Goal: Navigation & Orientation: Understand site structure

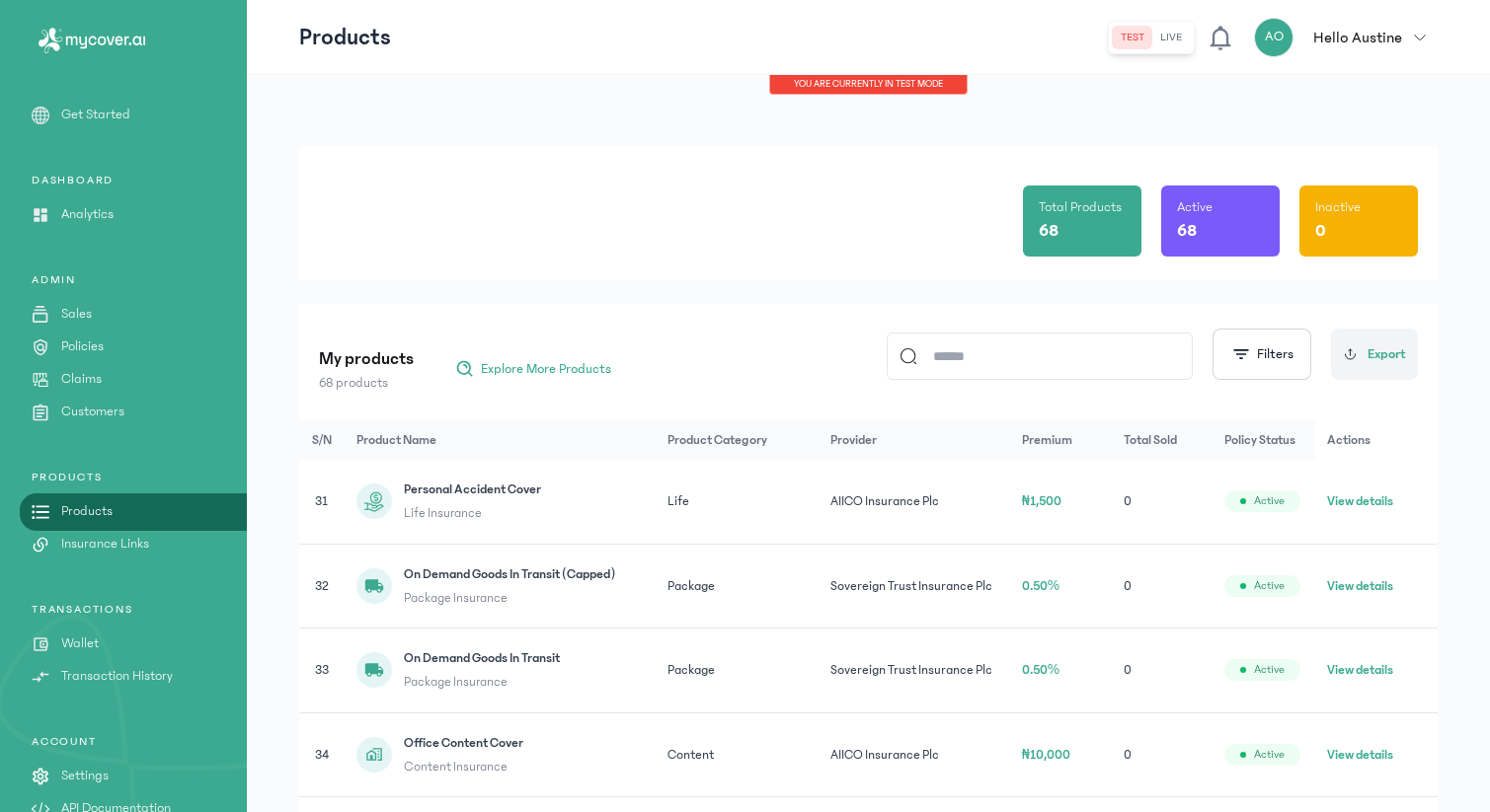
click at [133, 557] on div "Get Started DASHBOARD Analytics ADMIN Sales Policies Claims Customers PRODUCTS …" at bounding box center [123, 476] width 247 height 742
click at [133, 548] on p "Insurance Links" at bounding box center [105, 544] width 88 height 21
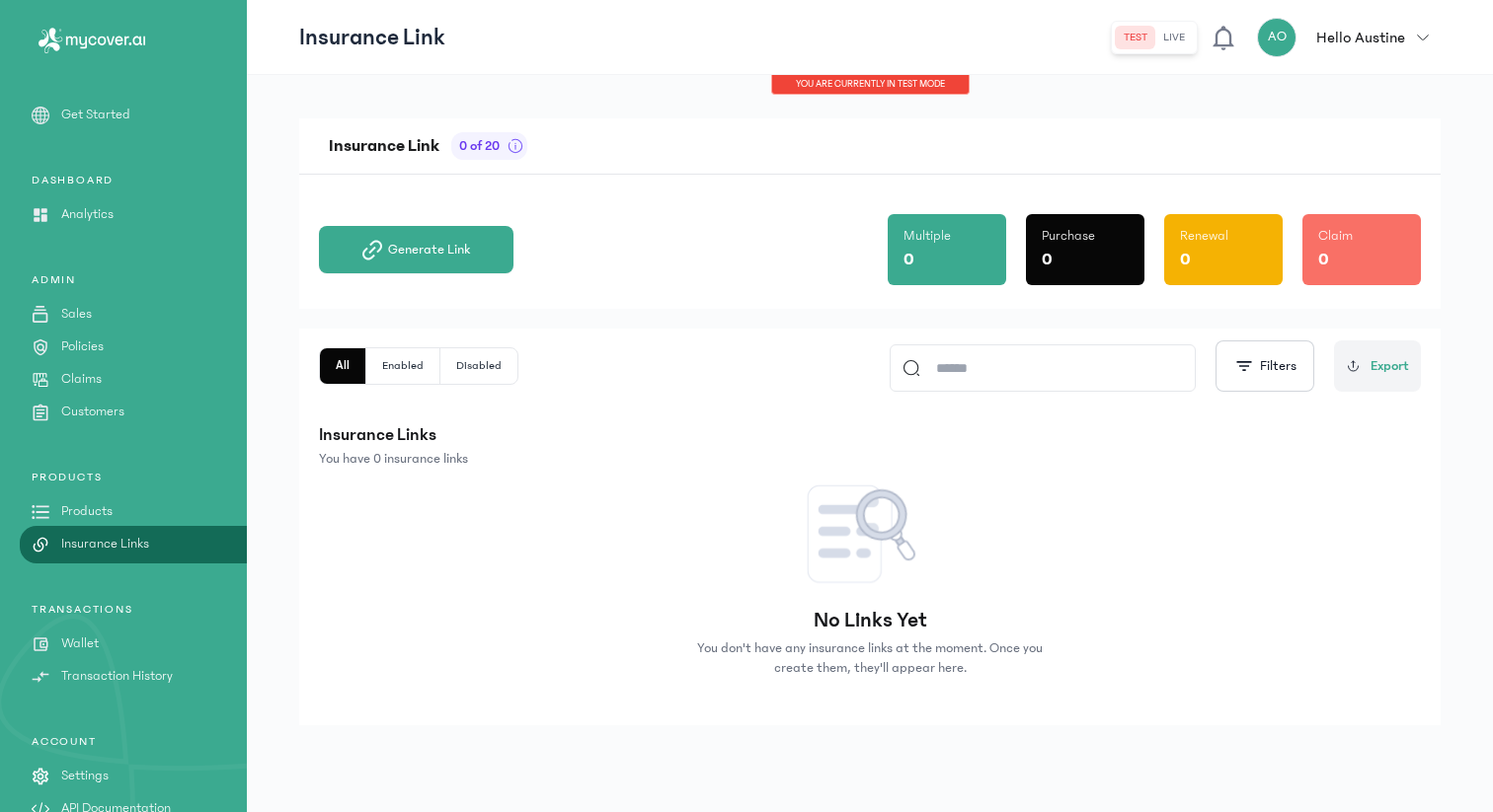
click at [128, 510] on link "Products" at bounding box center [123, 512] width 247 height 21
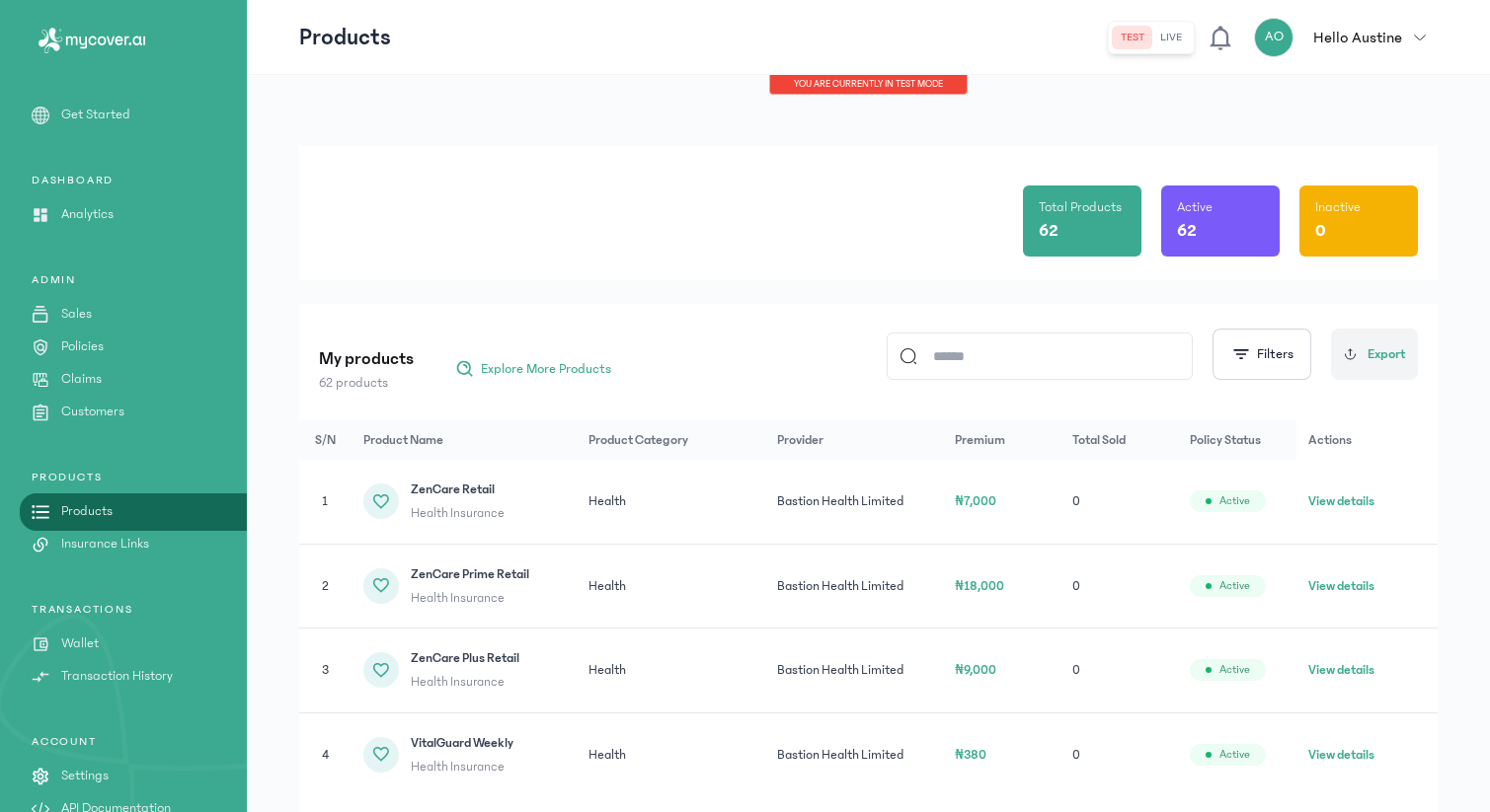
click at [139, 804] on p "API Documentation" at bounding box center [116, 809] width 110 height 21
click at [554, 369] on span "Explore More Products" at bounding box center [546, 369] width 131 height 20
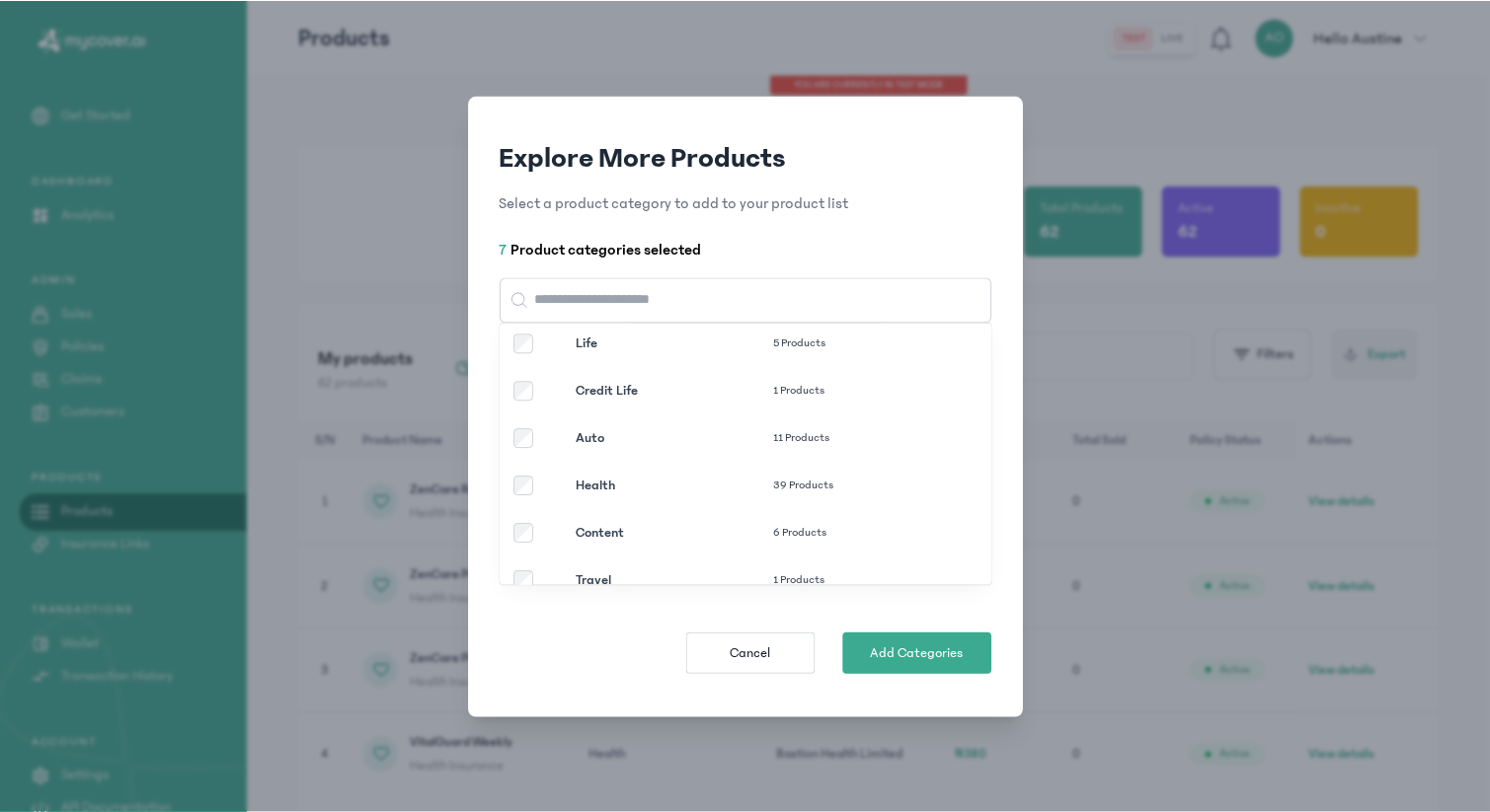
scroll to position [180, 0]
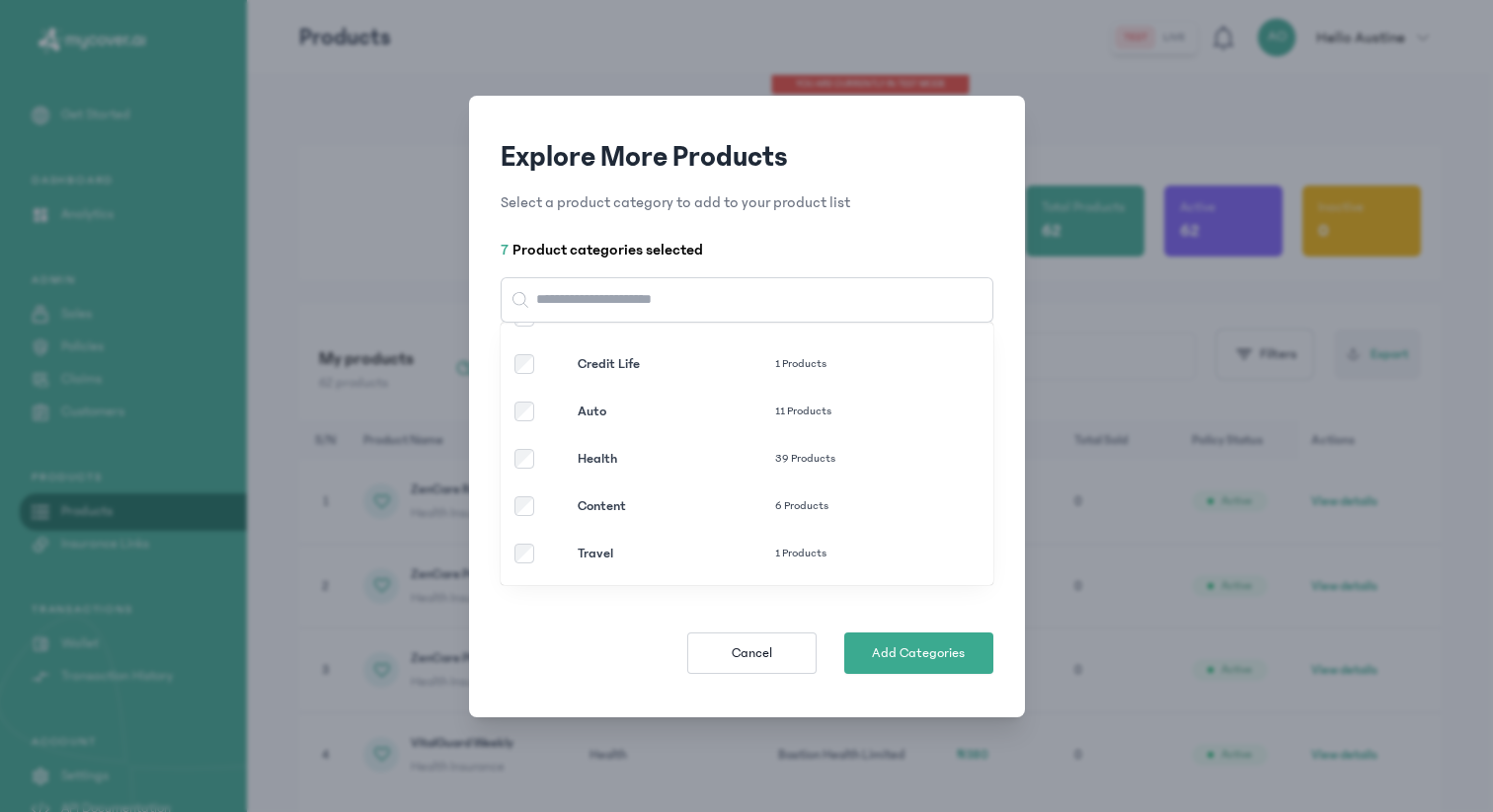
click at [562, 407] on label "Auto 11 Products" at bounding box center [735, 412] width 377 height 20
click at [958, 654] on span "Add Categories" at bounding box center [918, 653] width 93 height 20
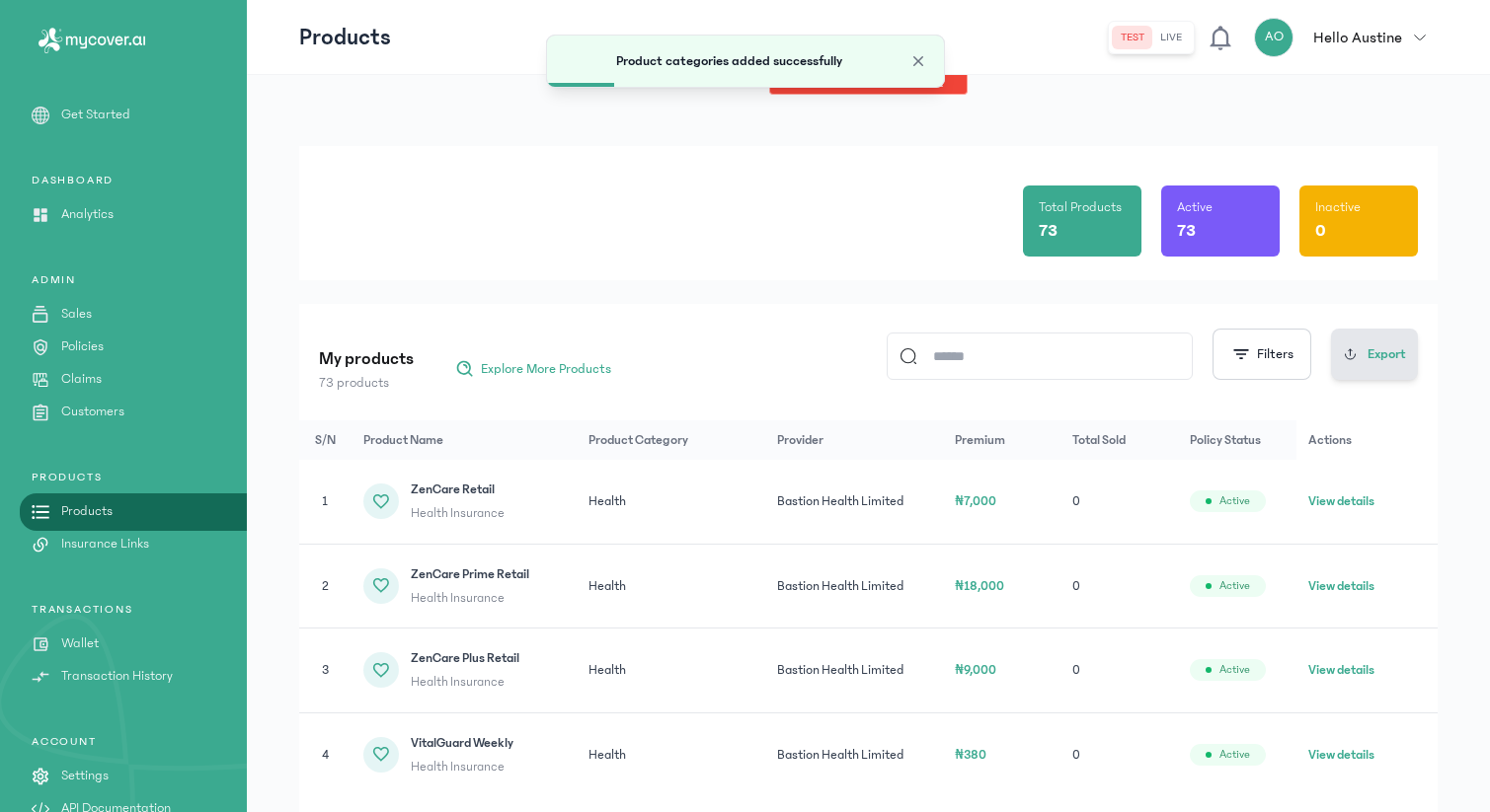
click at [1385, 358] on span "Export" at bounding box center [1387, 354] width 39 height 21
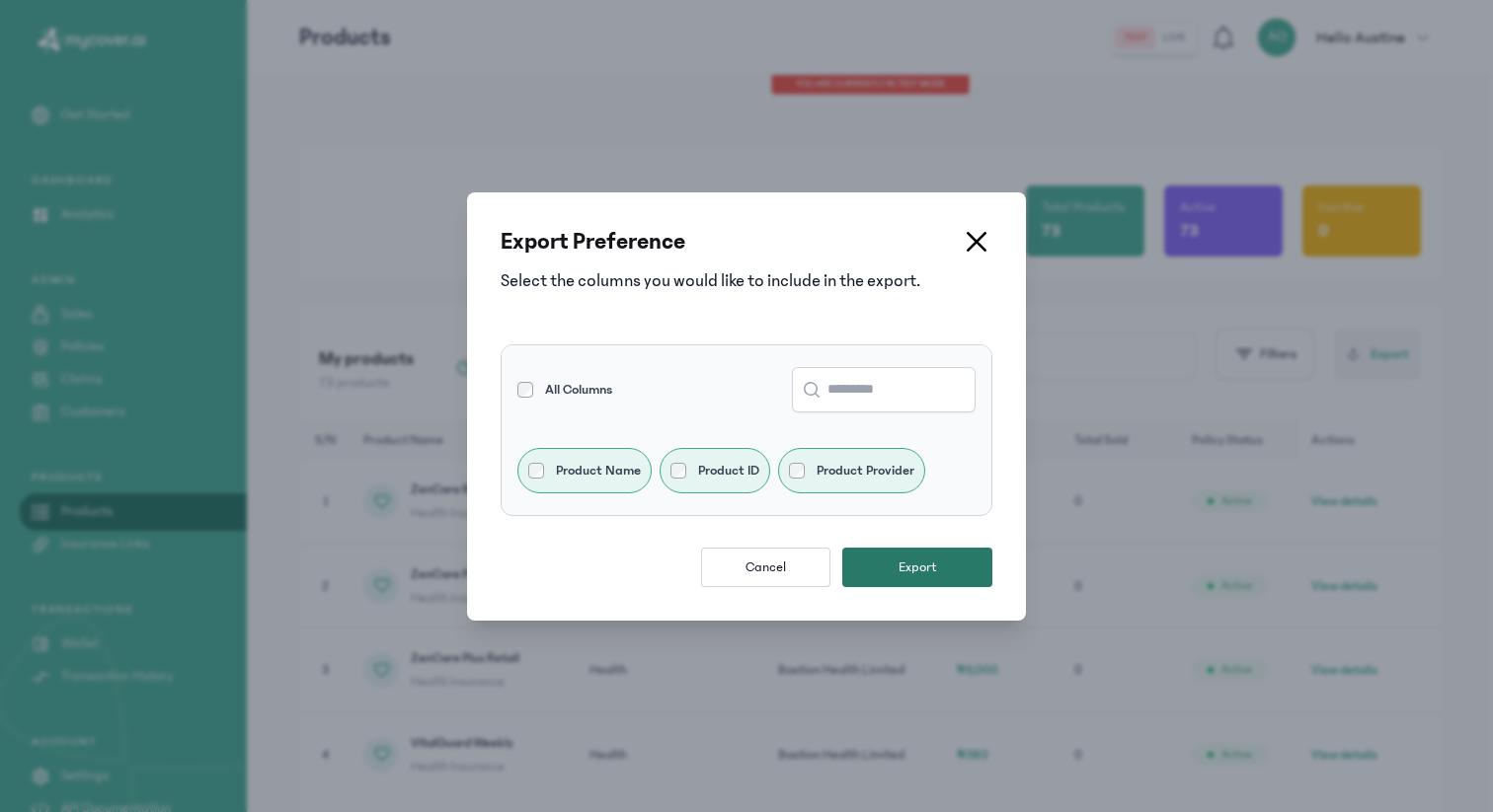
click at [937, 575] on button "Export" at bounding box center [917, 568] width 150 height 40
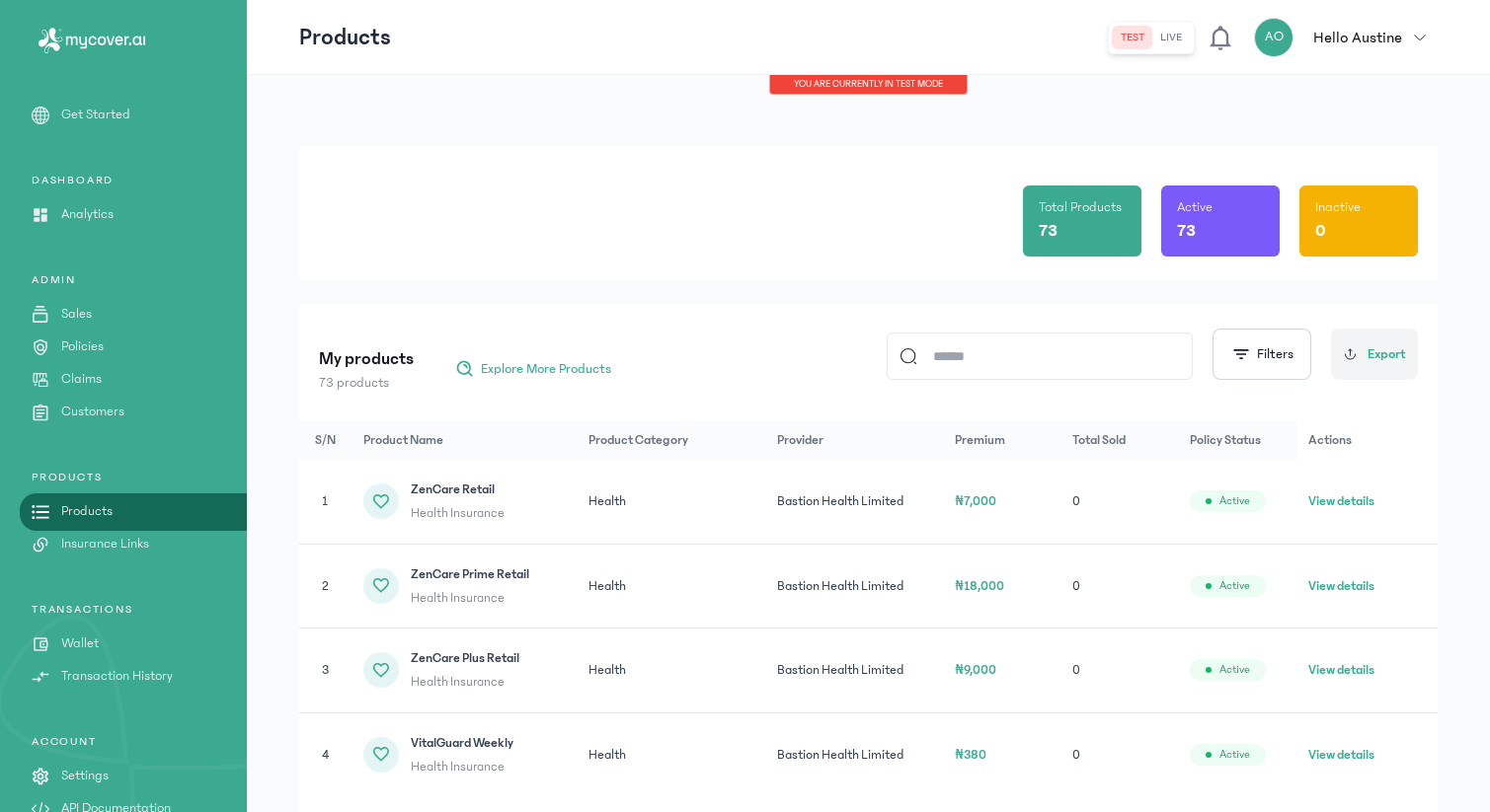
click at [152, 546] on link "Insurance Links" at bounding box center [123, 544] width 247 height 21
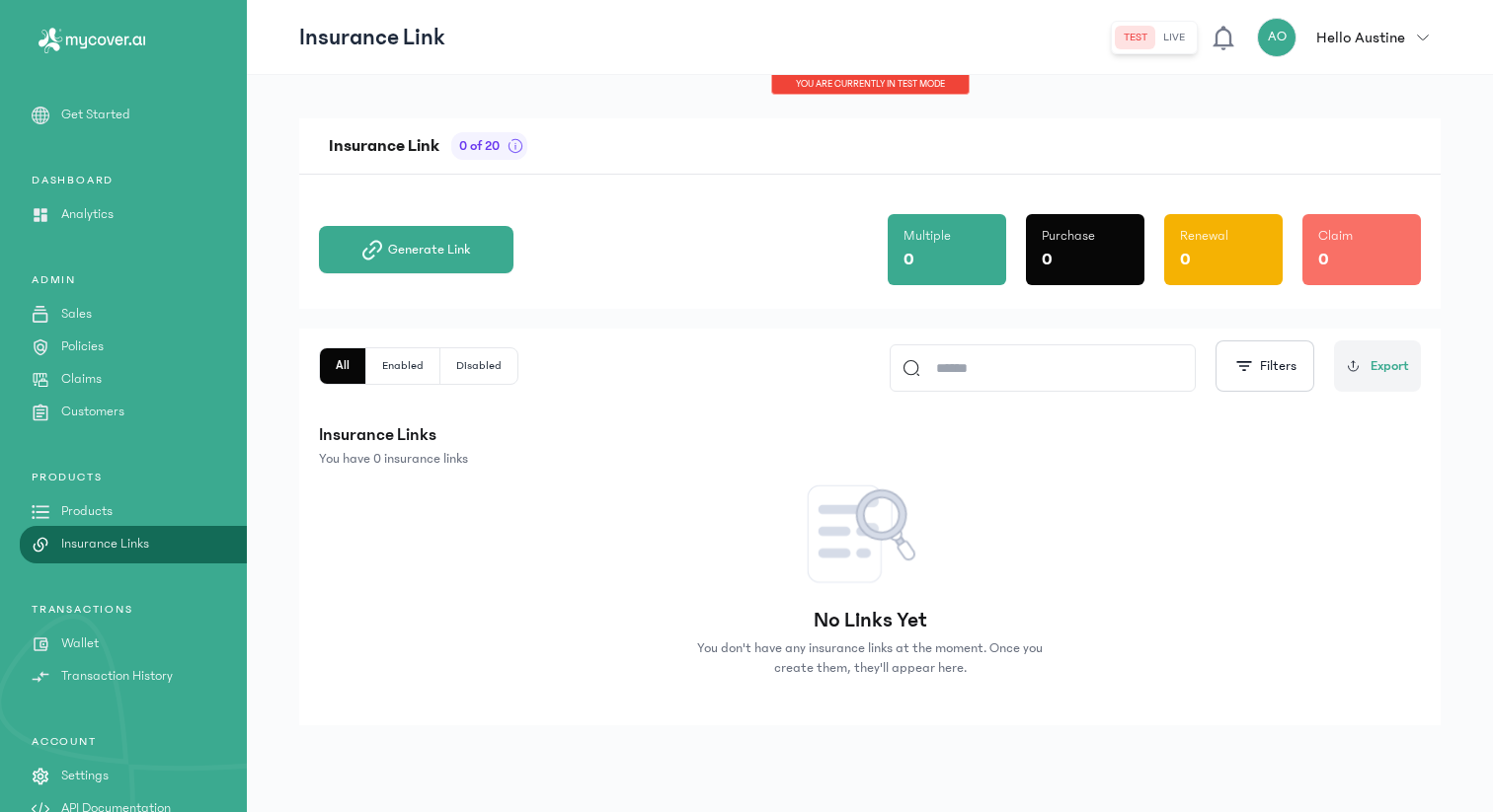
click at [143, 410] on link "Customers" at bounding box center [123, 412] width 247 height 21
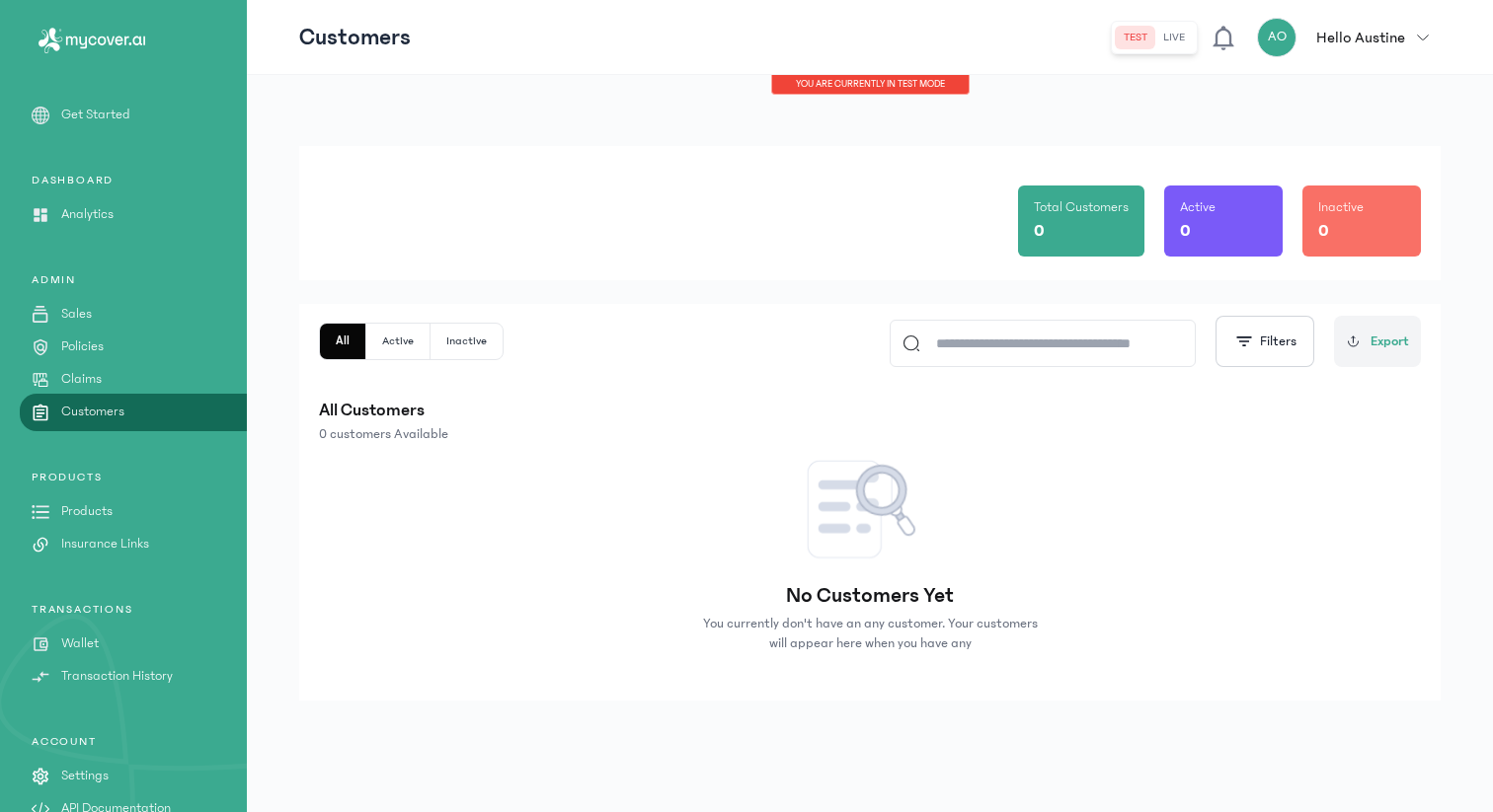
click at [127, 377] on link "Claims" at bounding box center [123, 379] width 247 height 21
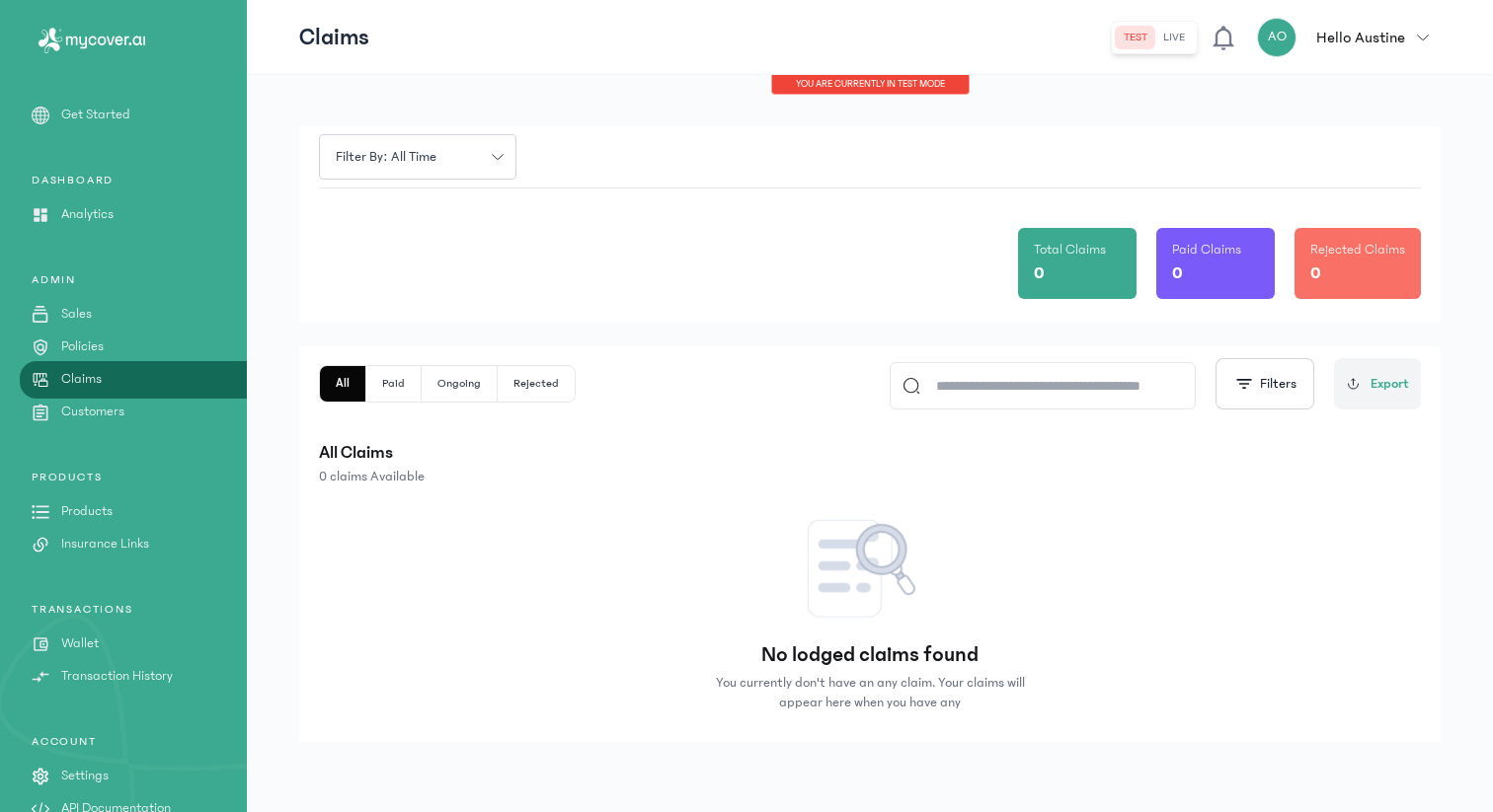
click at [124, 352] on link "Policies" at bounding box center [123, 346] width 247 height 21
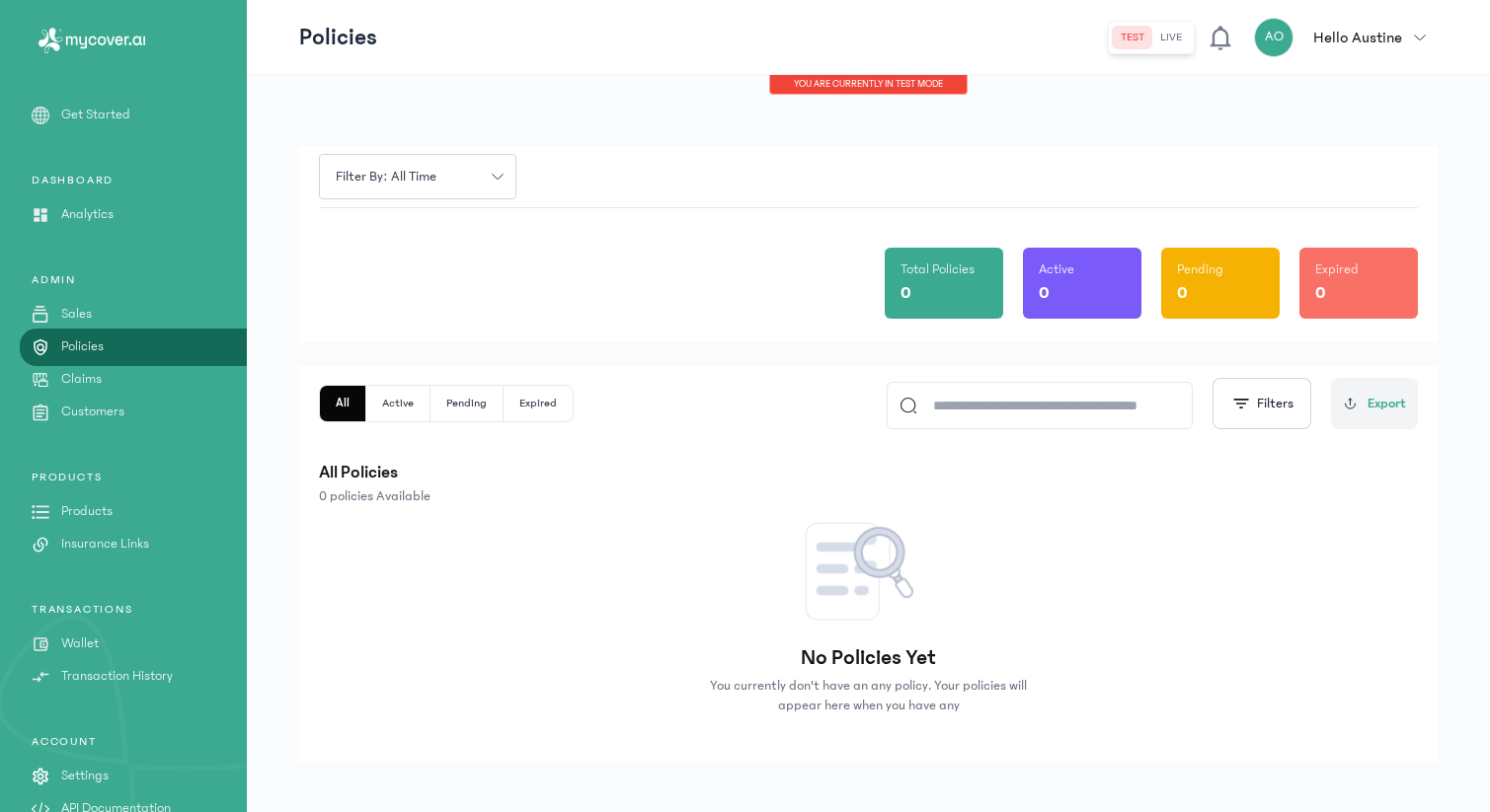
click at [113, 319] on link "Sales" at bounding box center [123, 314] width 247 height 21
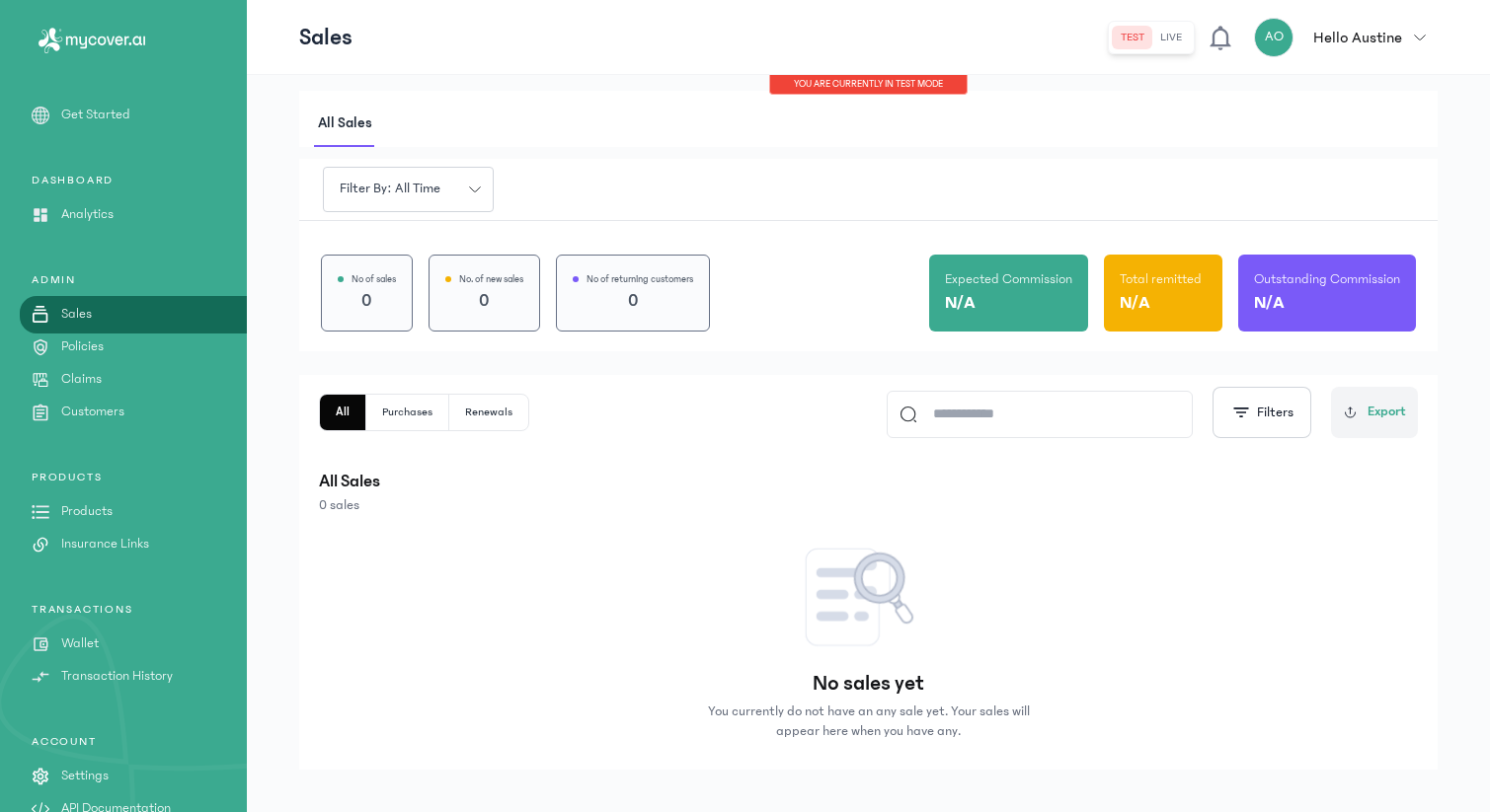
scroll to position [35, 0]
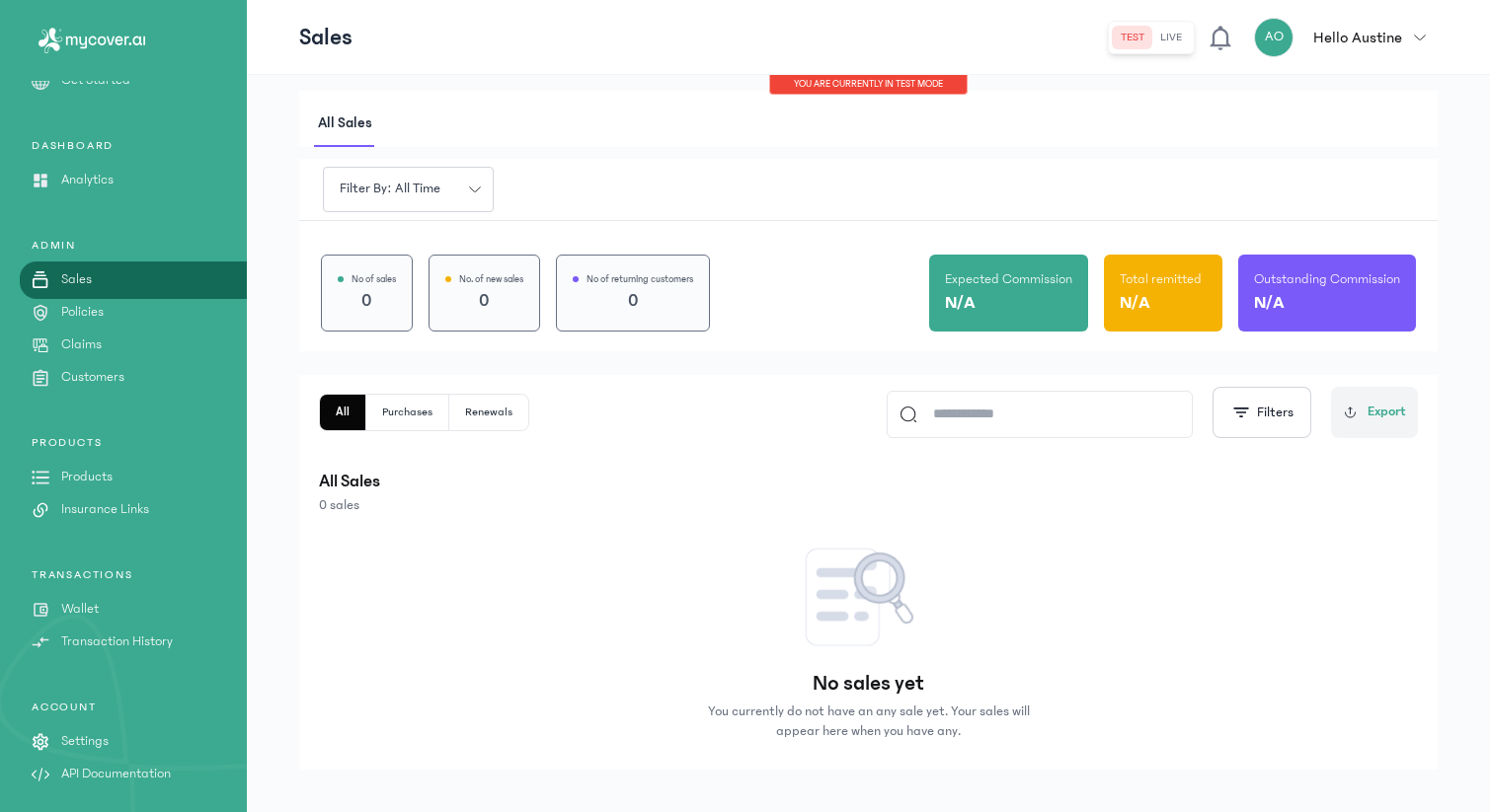
click at [144, 782] on p "API Documentation" at bounding box center [116, 774] width 110 height 21
click at [99, 739] on p "Settings" at bounding box center [85, 741] width 48 height 21
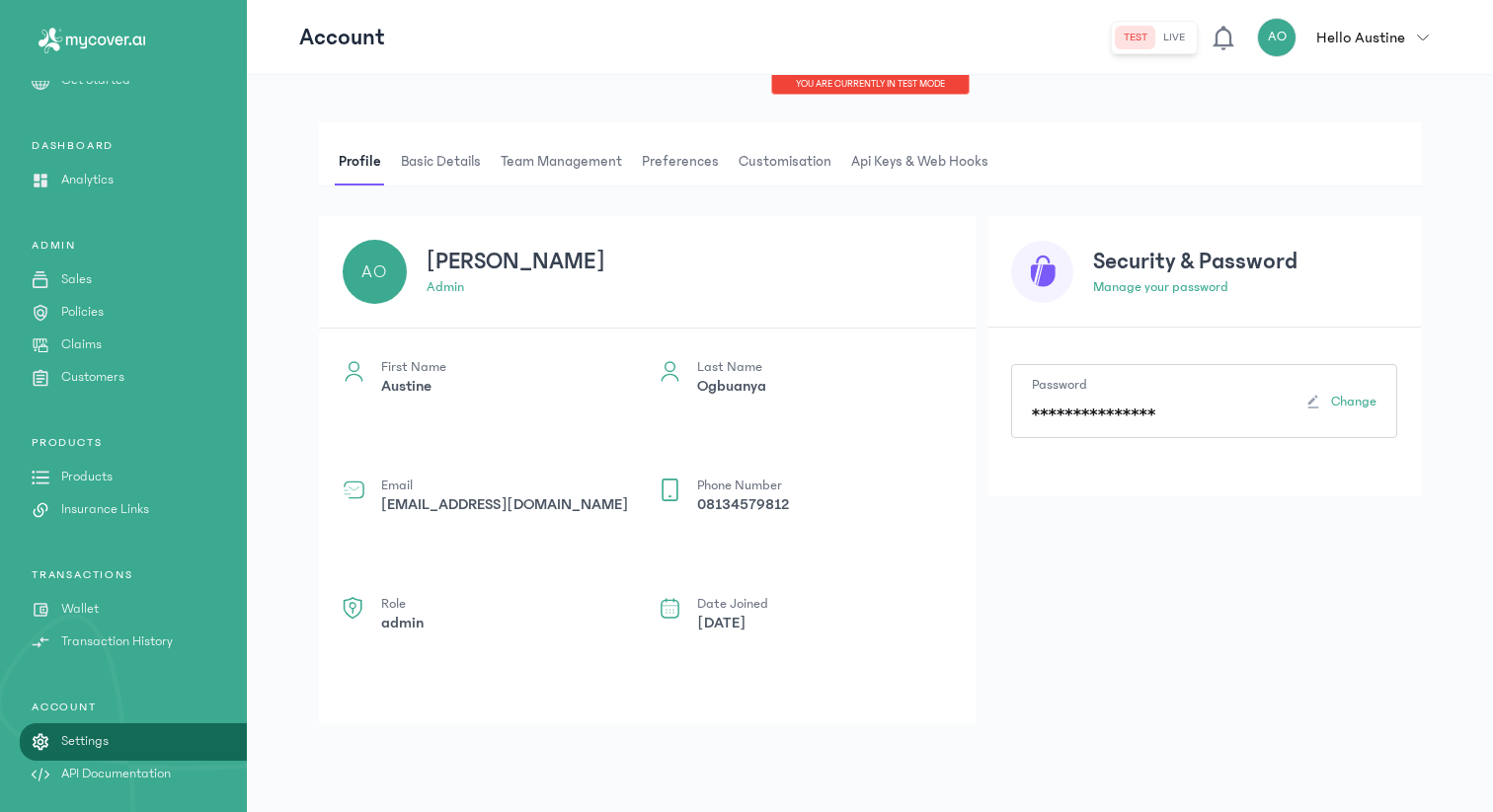
click at [921, 139] on span "Api Keys & Web hooks" at bounding box center [919, 163] width 145 height 48
